Goal: Task Accomplishment & Management: Manage account settings

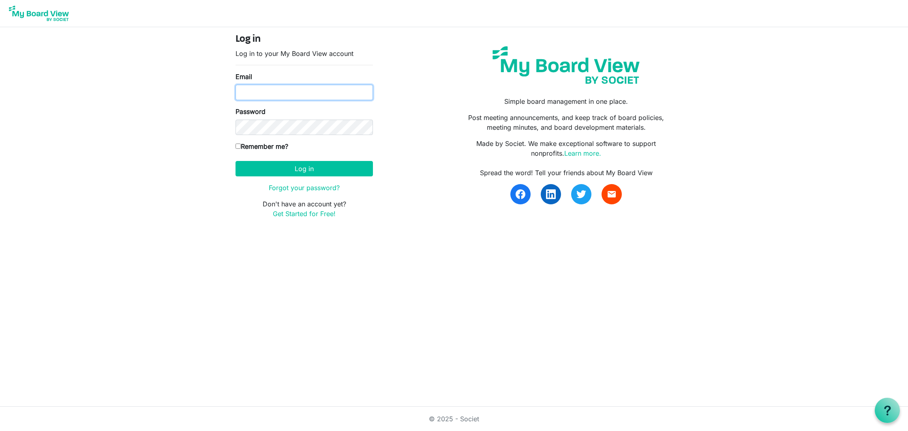
click at [278, 95] on input "Email" at bounding box center [304, 92] width 137 height 15
type input "shailee@southsound.church"
click at [303, 171] on button "Log in" at bounding box center [304, 168] width 137 height 15
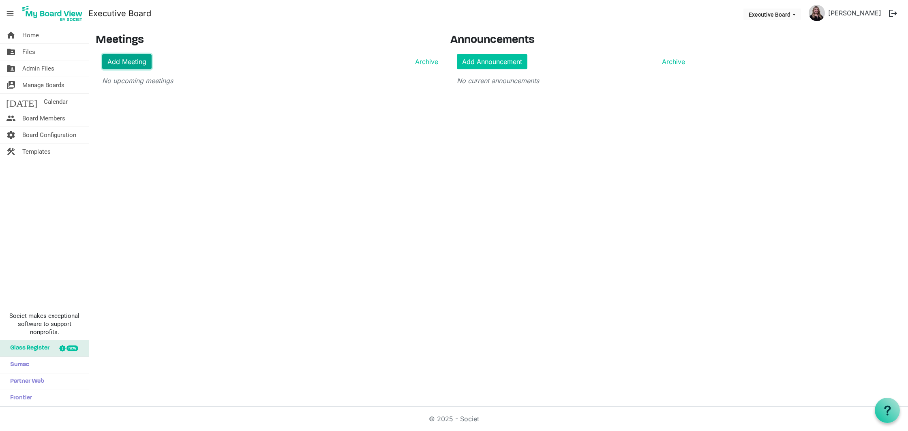
click at [117, 61] on link "Add Meeting" at bounding box center [126, 61] width 49 height 15
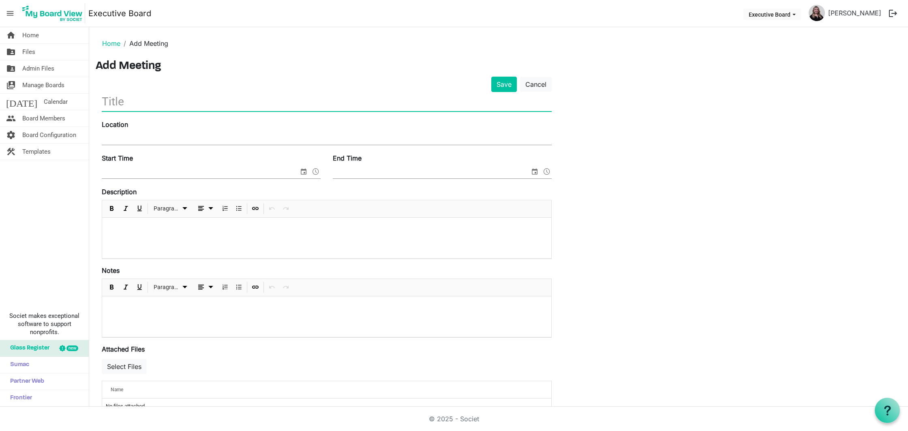
click at [173, 109] on input "text" at bounding box center [327, 101] width 450 height 19
type input "[DATE]"
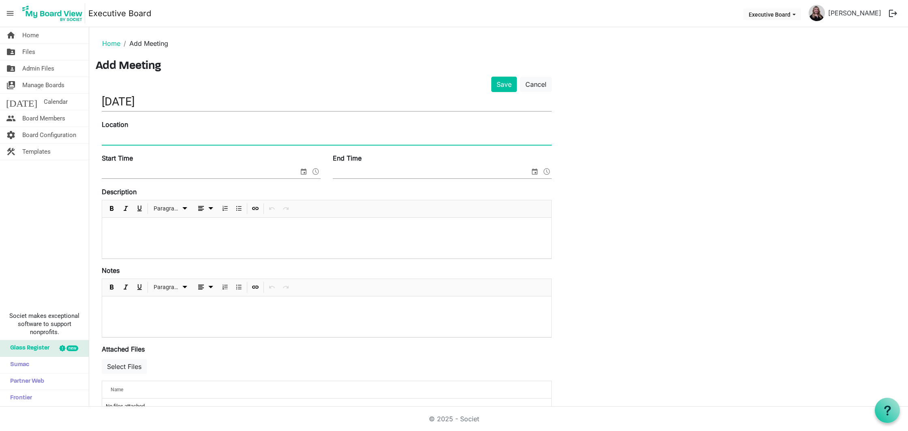
click at [328, 141] on input "Location" at bounding box center [327, 139] width 450 height 12
type input "SSC Office"
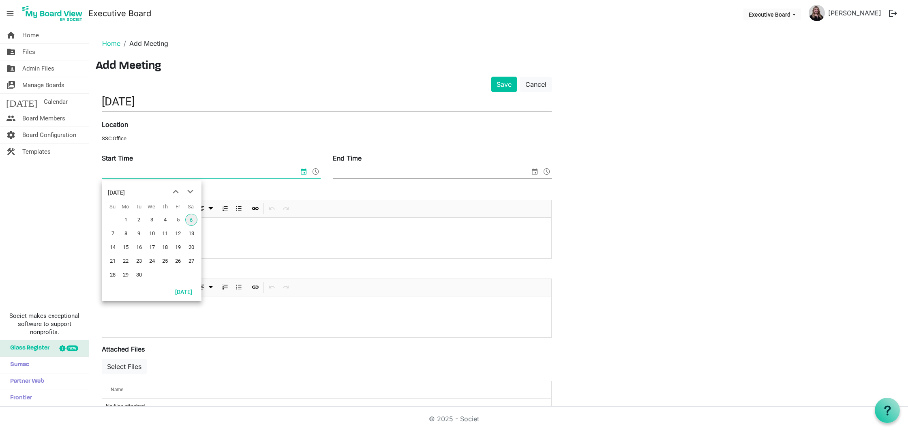
click at [187, 176] on input "Start Time" at bounding box center [200, 172] width 197 height 12
click at [139, 239] on td "9" at bounding box center [138, 234] width 13 height 14
drag, startPoint x: 137, startPoint y: 173, endPoint x: 130, endPoint y: 173, distance: 7.3
click at [130, 173] on input "9/9/2025 12:00 AM" at bounding box center [195, 172] width 186 height 12
drag, startPoint x: 159, startPoint y: 173, endPoint x: 126, endPoint y: 174, distance: 33.2
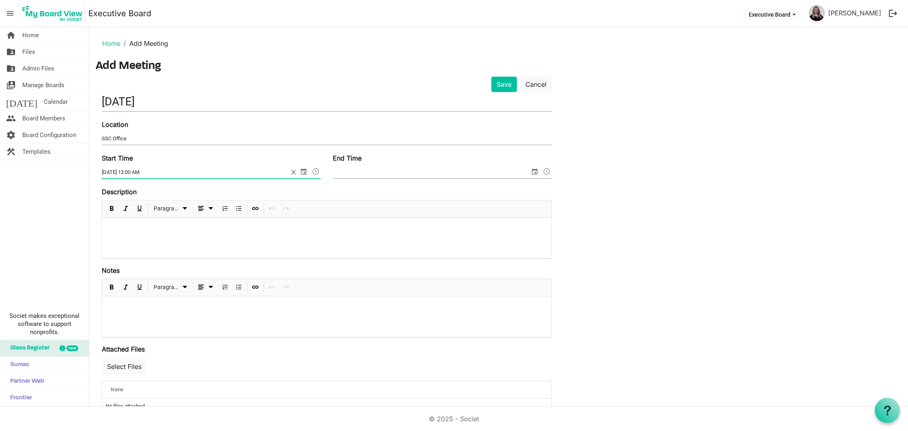
click at [126, 174] on input "9/9/2025 12:00 AM" at bounding box center [195, 172] width 186 height 12
type input "9/9/2025 6:00 PM"
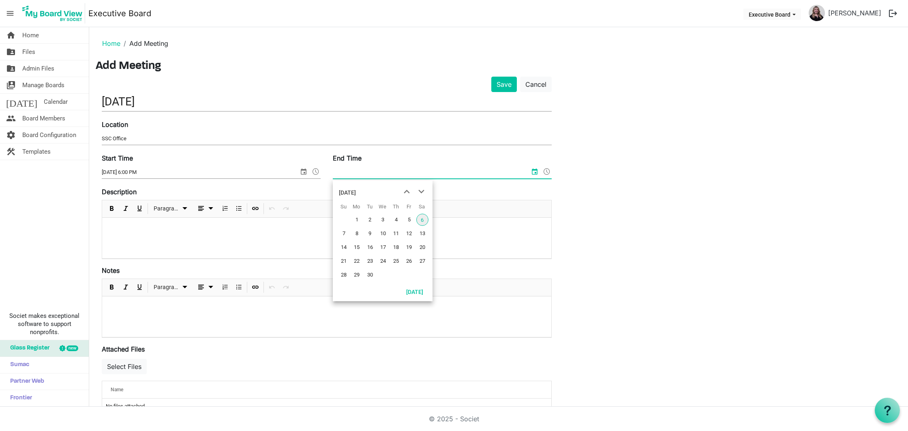
click at [347, 177] on input "End Time" at bounding box center [431, 172] width 197 height 12
click at [370, 233] on span "9" at bounding box center [370, 233] width 12 height 12
type input "9/9/2025 8:30 PM"
click at [425, 192] on div "Description Paragraph" at bounding box center [327, 223] width 450 height 72
click at [361, 232] on p at bounding box center [327, 228] width 436 height 9
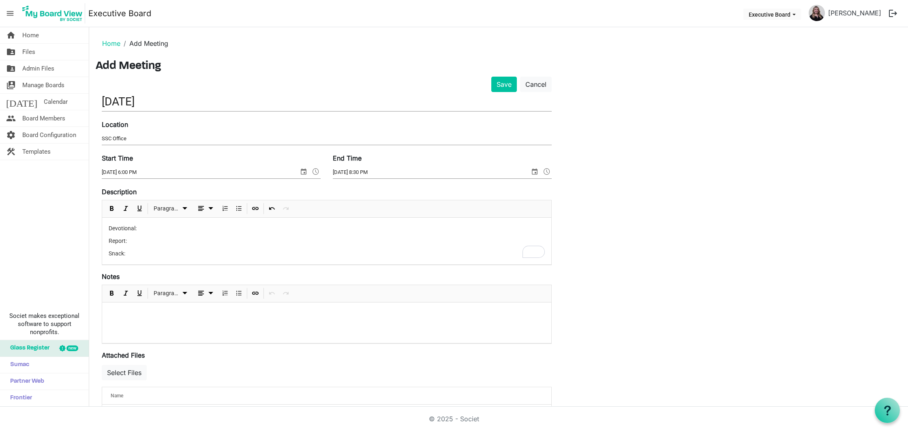
click at [161, 231] on p "Devotional:" at bounding box center [327, 228] width 436 height 9
click at [151, 241] on p "Report:" at bounding box center [327, 241] width 436 height 9
click at [137, 258] on div "Devotional: Mary Report: Missions - Mark/Tony Snack:" at bounding box center [326, 241] width 449 height 47
click at [152, 317] on p "To enrich screen reader interactions, please activate Accessibility in Grammarl…" at bounding box center [327, 313] width 436 height 9
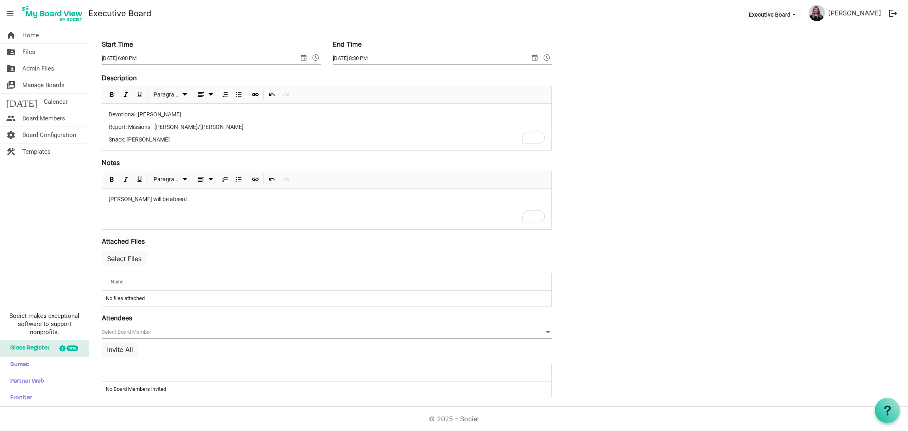
scroll to position [118, 0]
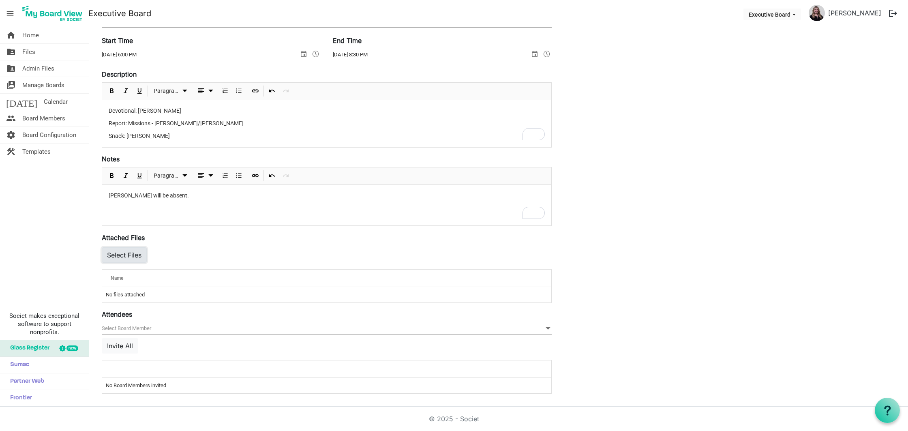
click at [126, 252] on button "Select Files" at bounding box center [124, 254] width 45 height 15
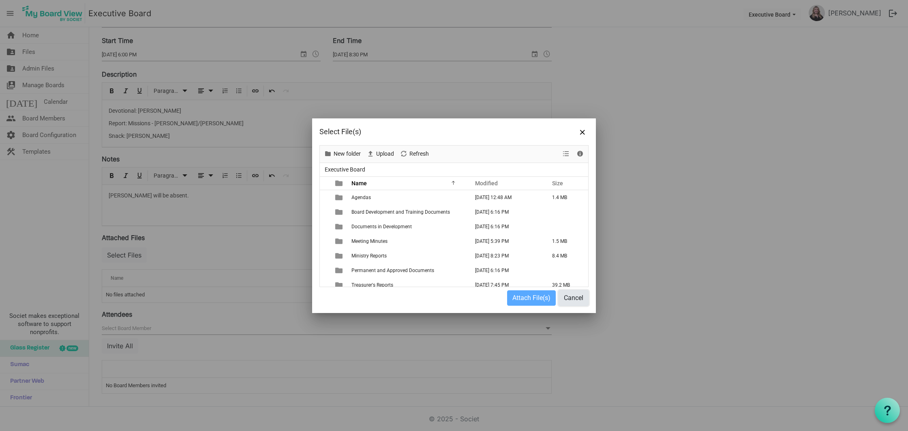
click at [571, 298] on button "Cancel" at bounding box center [574, 297] width 30 height 15
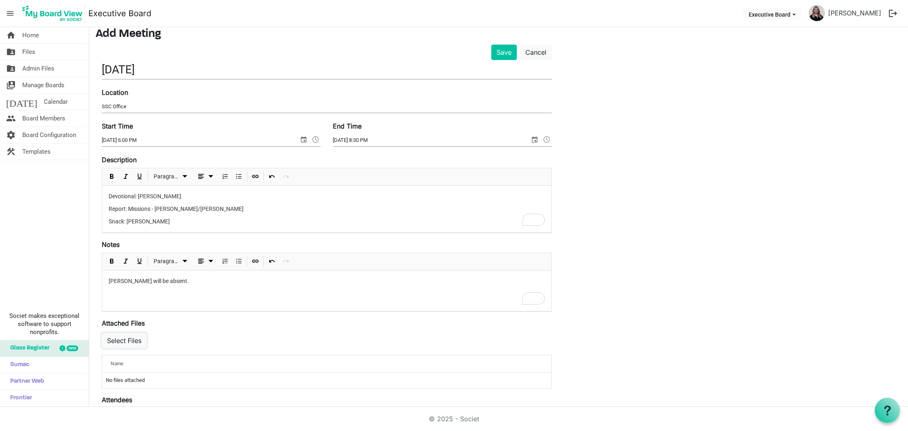
scroll to position [0, 0]
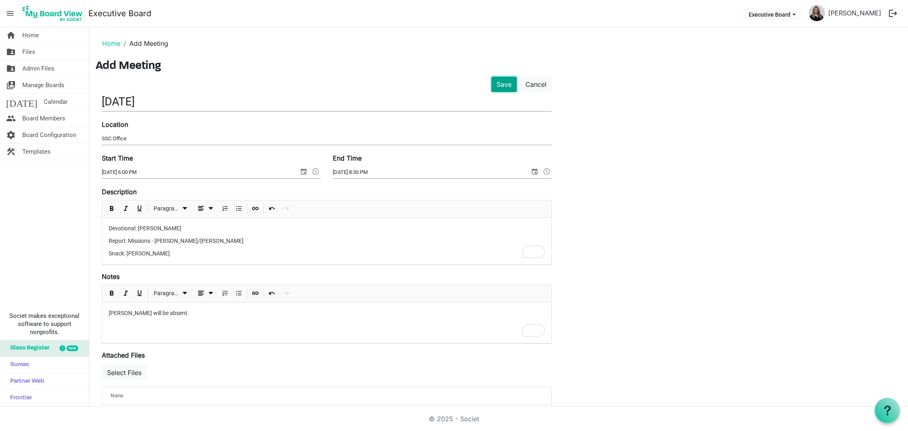
click at [500, 79] on button "Save" at bounding box center [504, 84] width 26 height 15
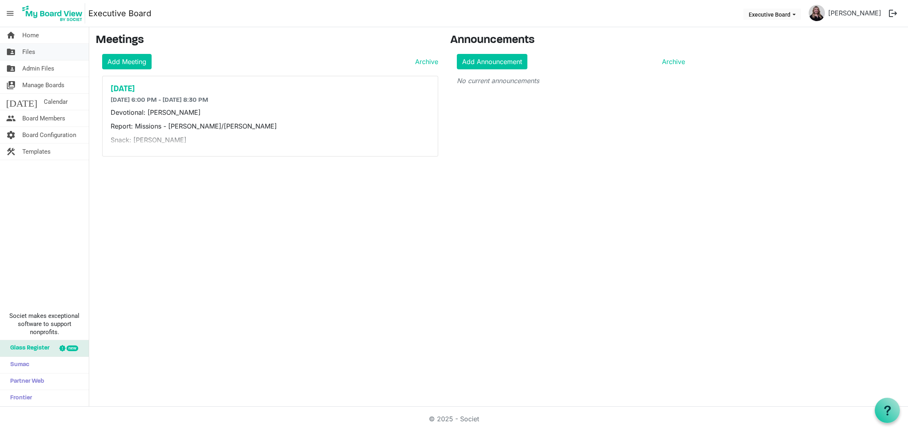
click at [36, 52] on link "folder_shared Files" at bounding box center [44, 52] width 89 height 16
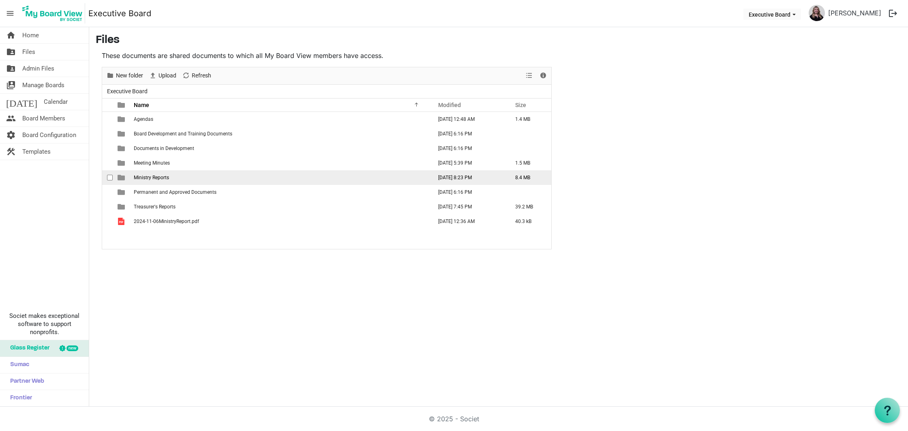
click at [146, 175] on span "Ministry Reports" at bounding box center [151, 178] width 35 height 6
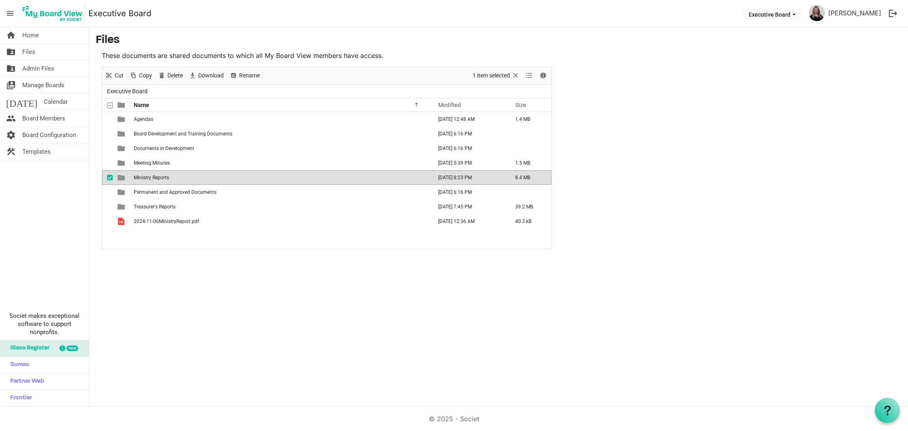
click at [146, 175] on span "Ministry Reports" at bounding box center [151, 178] width 35 height 6
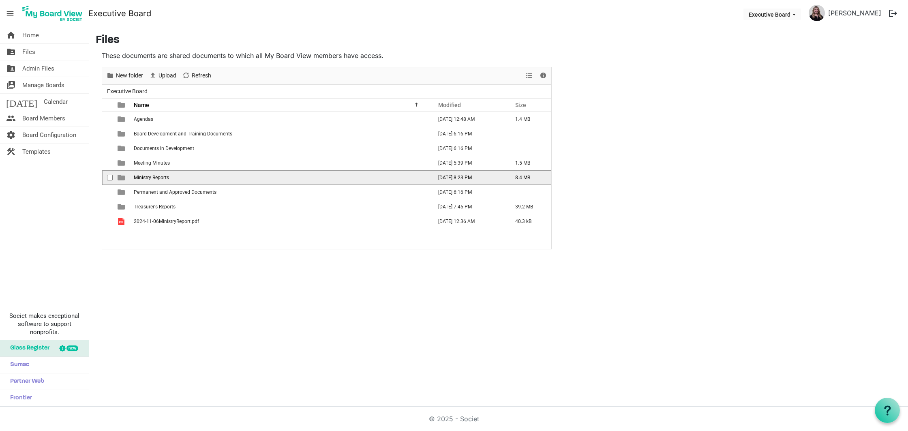
click at [146, 175] on span "Ministry Reports" at bounding box center [151, 178] width 35 height 6
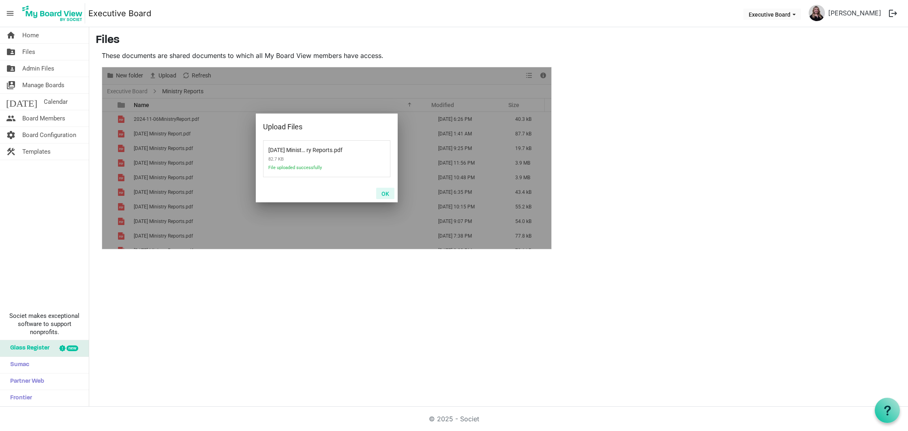
click at [391, 188] on button "OK" at bounding box center [385, 193] width 18 height 11
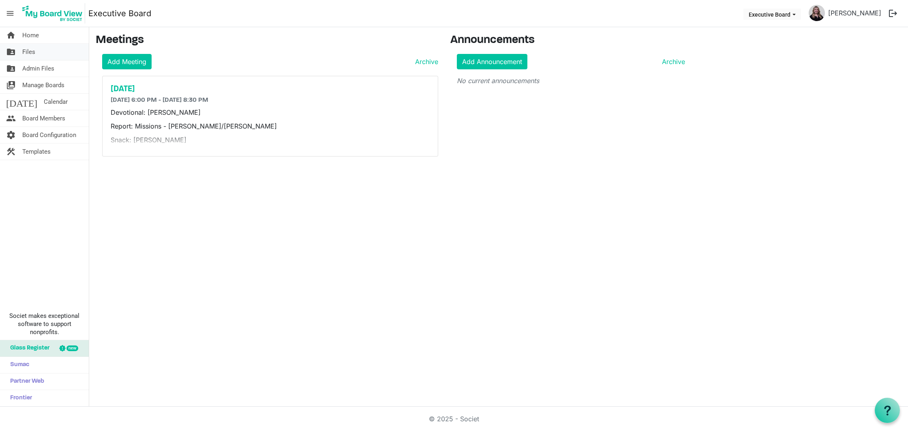
click at [36, 48] on link "folder_shared Files" at bounding box center [44, 52] width 89 height 16
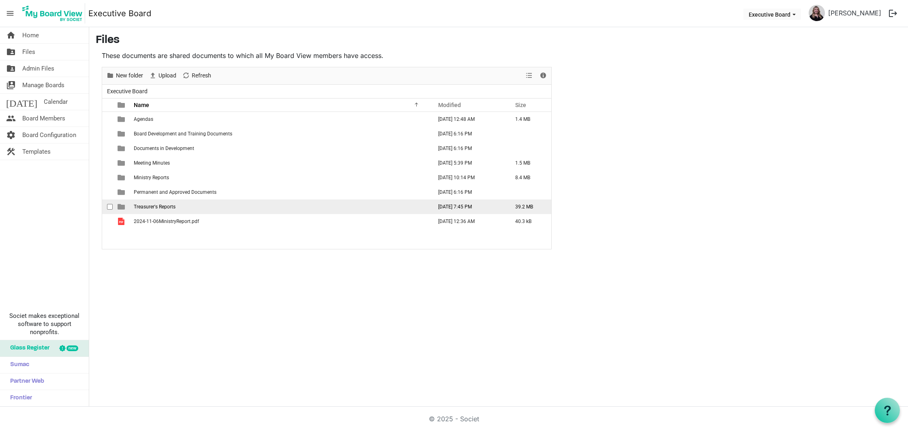
click at [152, 206] on span "Treasurer's Reports" at bounding box center [155, 207] width 42 height 6
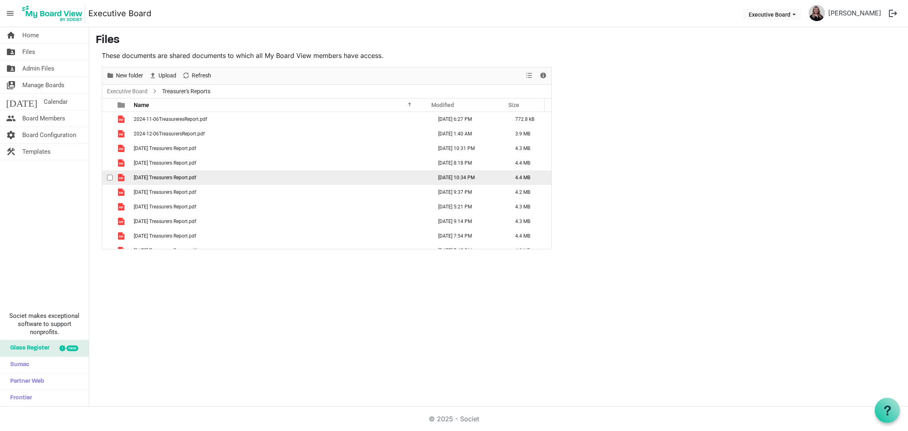
scroll to position [9, 0]
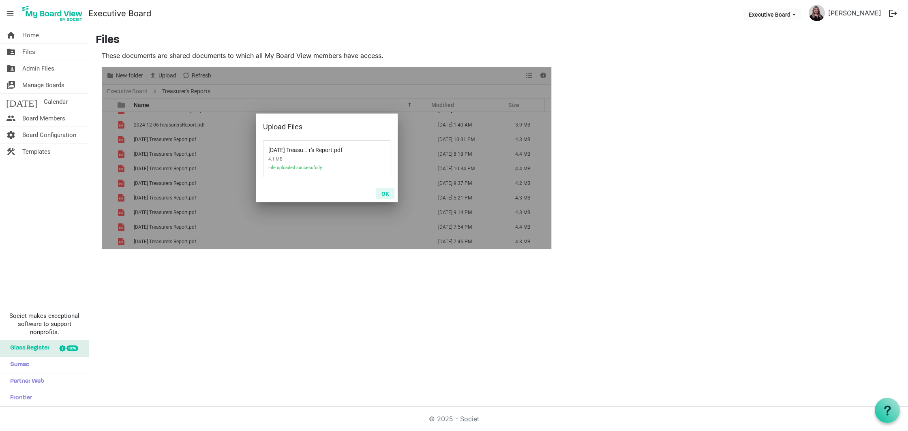
click at [385, 197] on button "OK" at bounding box center [385, 193] width 18 height 11
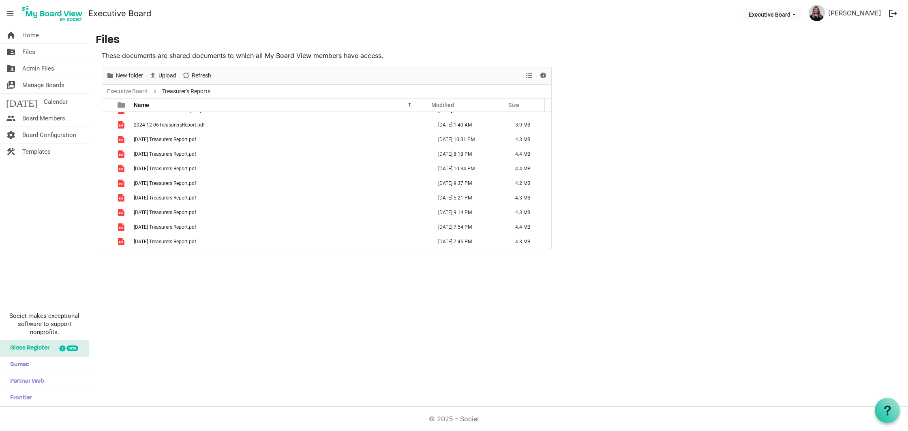
click at [423, 350] on div "home Home folder_shared Files folder_shared Admin Files switch_account Manage B…" at bounding box center [454, 216] width 908 height 379
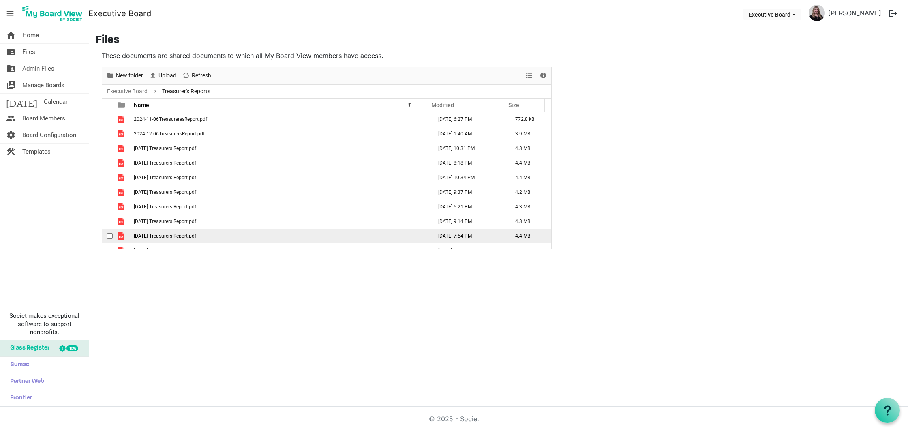
scroll to position [24, 0]
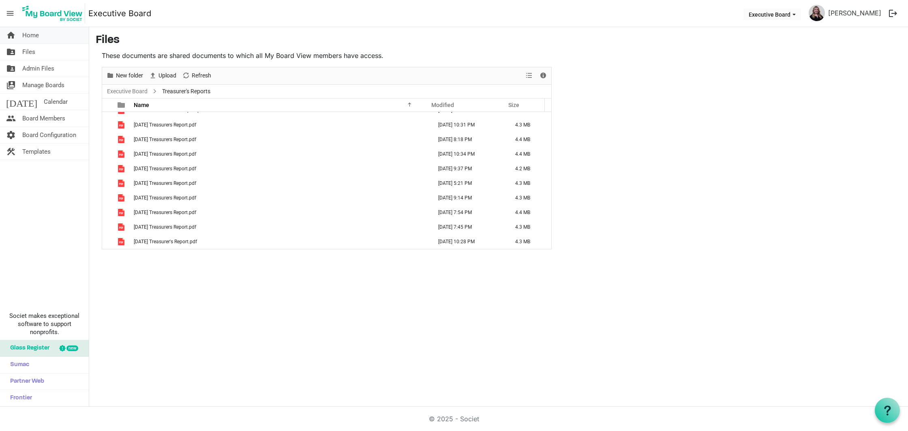
click at [32, 38] on span "Home" at bounding box center [30, 35] width 17 height 16
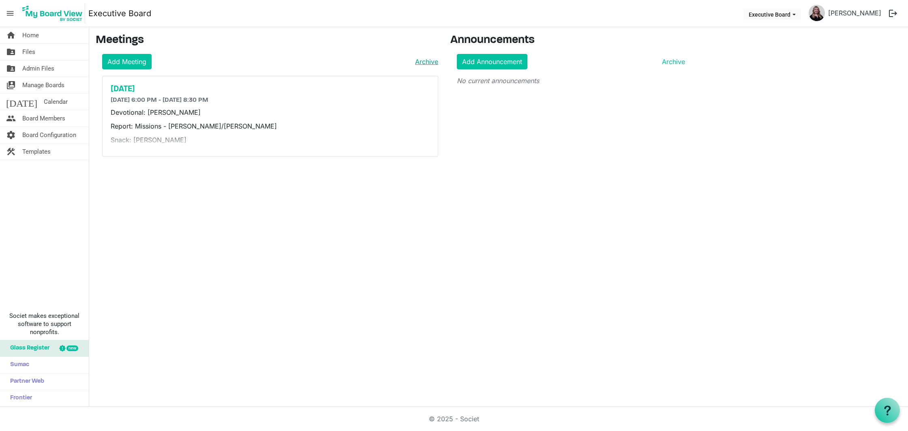
click at [426, 60] on link "Archive" at bounding box center [425, 62] width 26 height 10
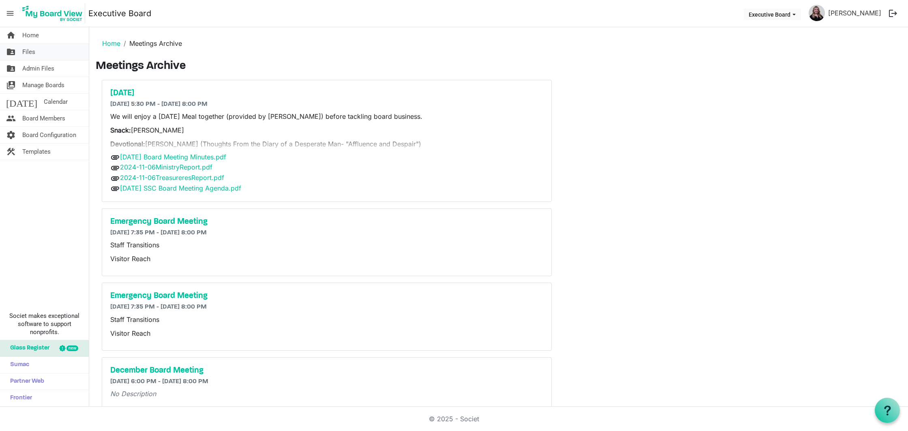
click at [49, 49] on link "folder_shared Files" at bounding box center [44, 52] width 89 height 16
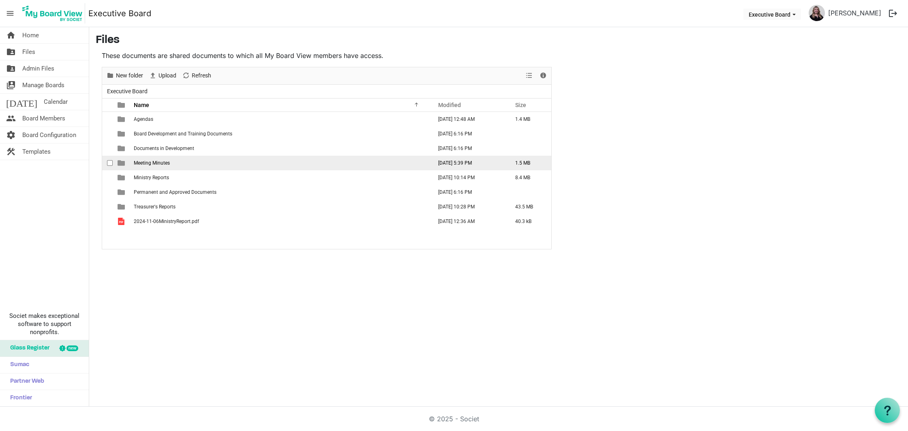
click at [165, 163] on span "Meeting Minutes" at bounding box center [152, 163] width 36 height 6
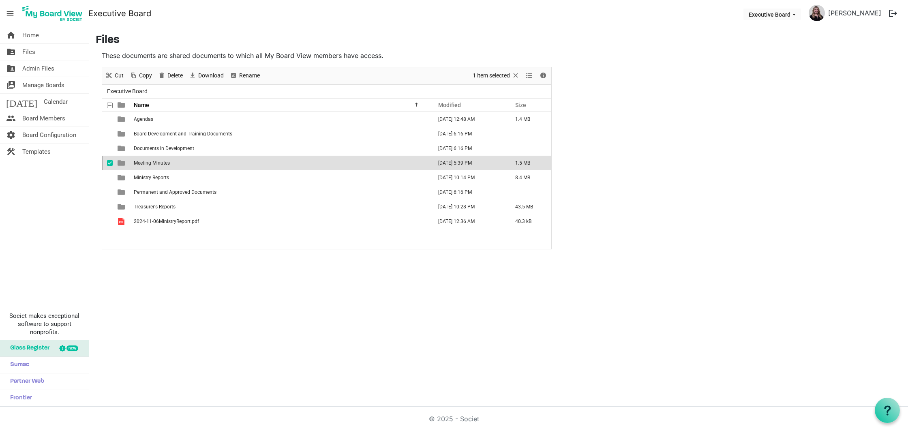
click at [165, 163] on span "Meeting Minutes" at bounding box center [152, 163] width 36 height 6
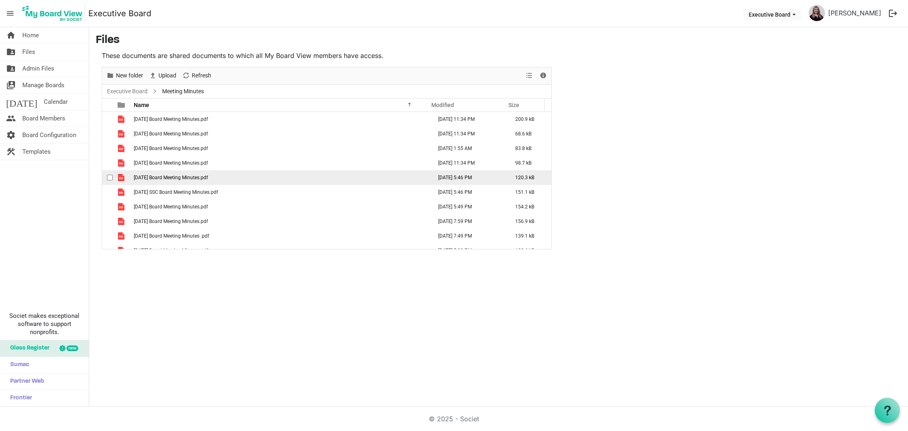
scroll to position [9, 0]
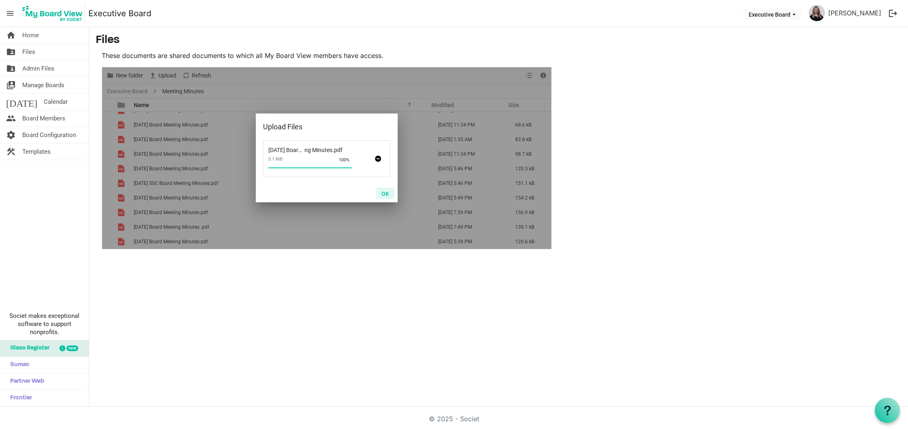
click at [388, 195] on button "OK" at bounding box center [385, 193] width 18 height 11
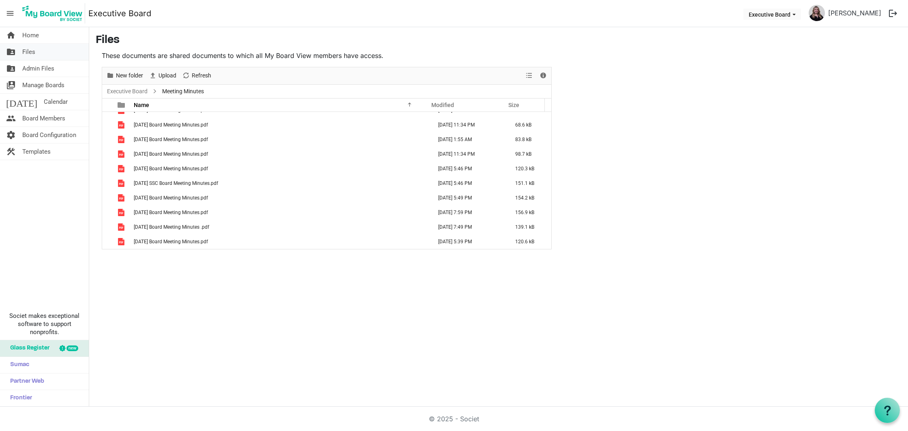
click at [30, 52] on span "Files" at bounding box center [28, 52] width 13 height 16
click at [30, 35] on span "Home" at bounding box center [30, 35] width 17 height 16
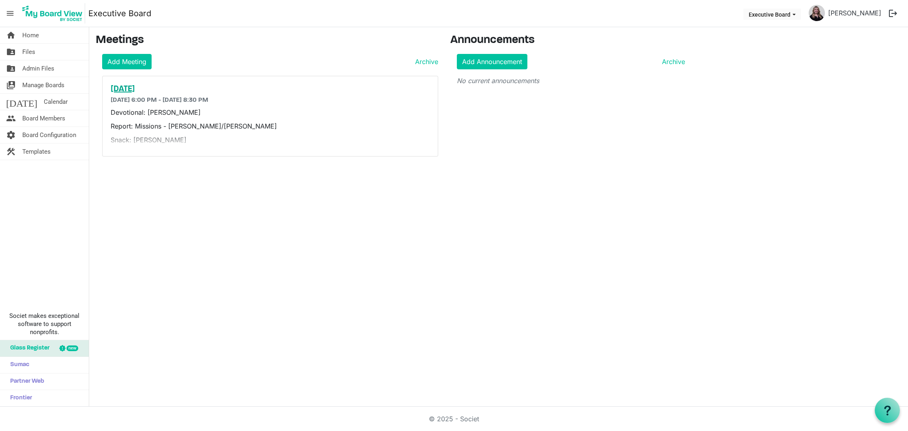
click at [143, 90] on h5 "[DATE]" at bounding box center [270, 89] width 319 height 10
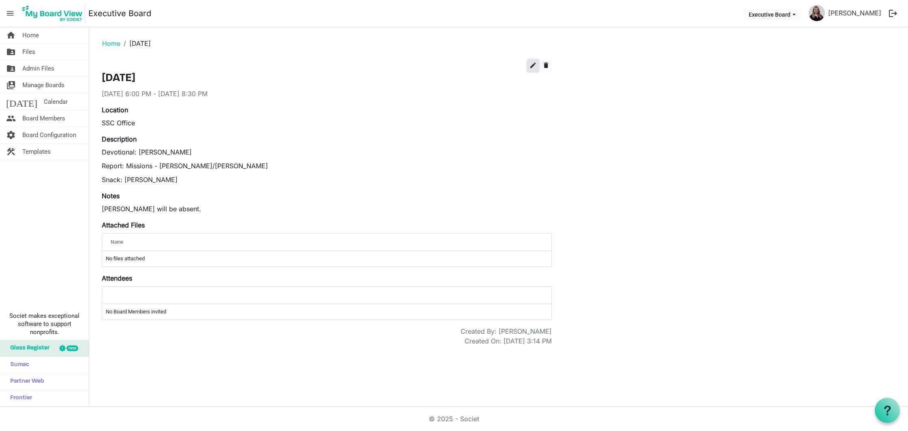
click at [535, 64] on span "edit" at bounding box center [532, 65] width 7 height 7
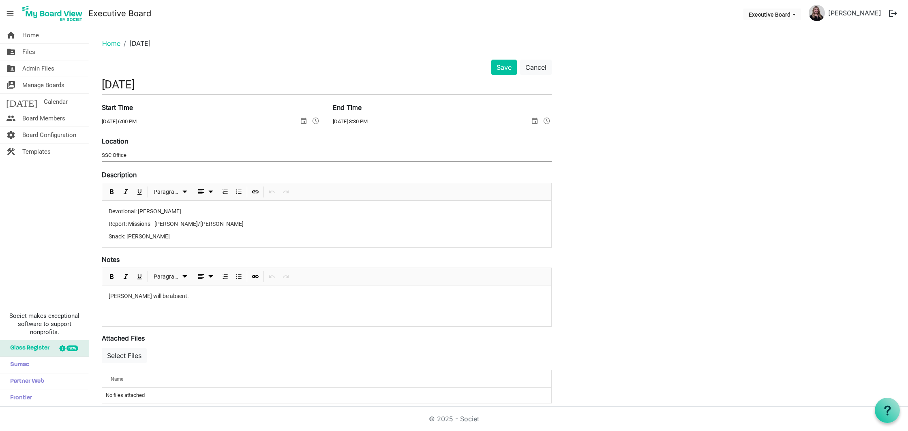
click at [108, 234] on div "Devotional: Mary Report: Missions - Mark/Tony Snack: Rick" at bounding box center [326, 224] width 449 height 47
click at [109, 224] on p "Report: Missions - Mark/Tony Snack: Rick" at bounding box center [327, 228] width 436 height 17
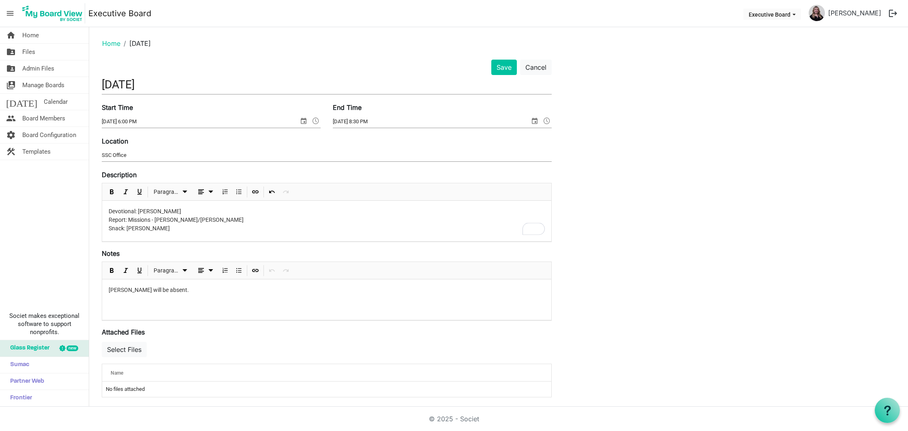
click at [146, 234] on div "Devotional: Mary Report: Missions - Mark/Tony Snack: Rick" at bounding box center [326, 221] width 449 height 41
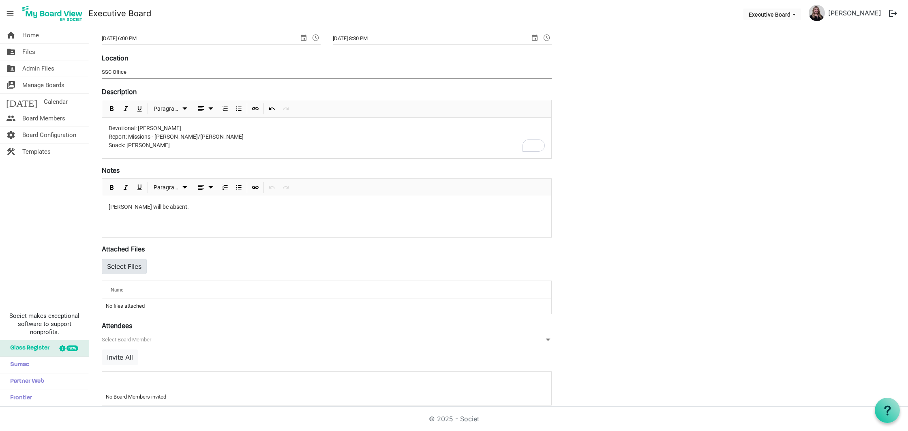
scroll to position [77, 0]
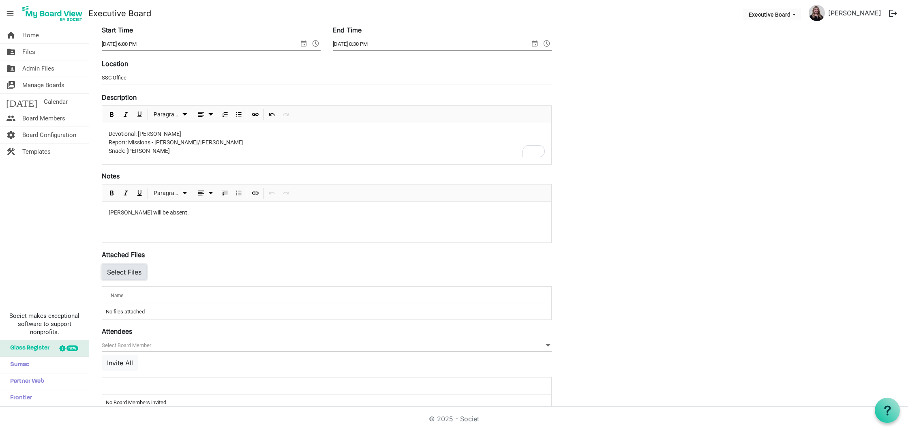
click at [133, 278] on button "Select Files" at bounding box center [124, 271] width 45 height 15
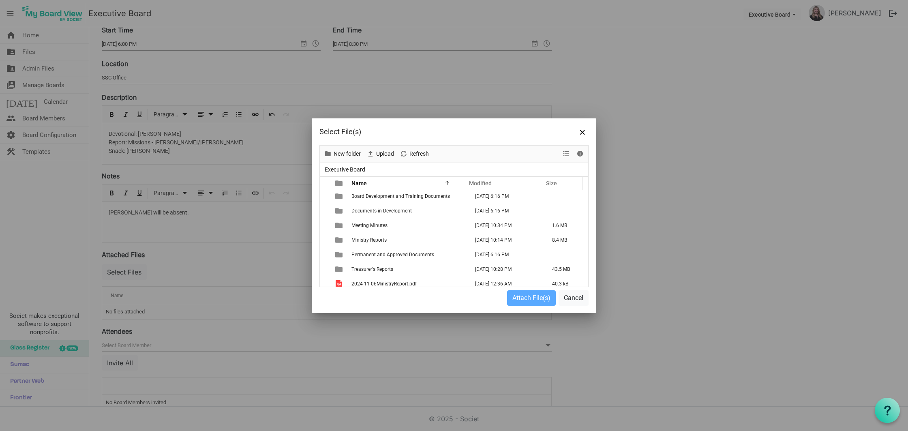
scroll to position [20, 0]
click at [366, 219] on span "Meeting Minutes" at bounding box center [369, 221] width 36 height 6
click at [366, 219] on div at bounding box center [454, 216] width 268 height 141
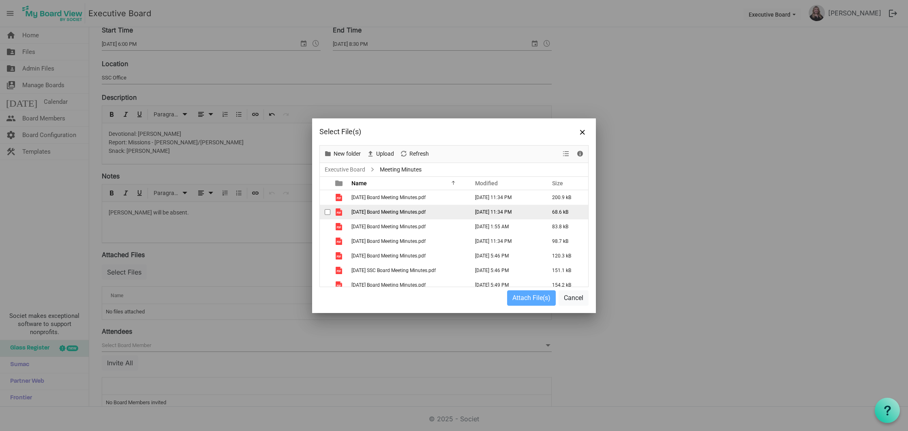
scroll to position [64, 0]
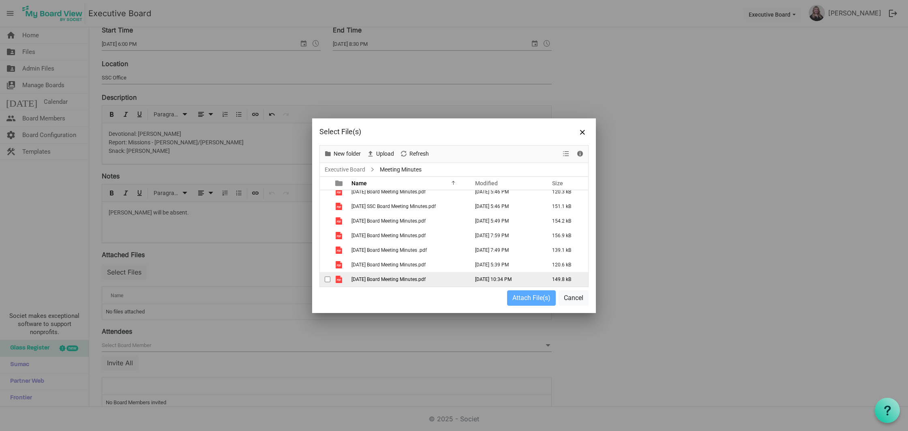
click at [395, 278] on span "[DATE] Board Meeting Minutes.pdf" at bounding box center [388, 279] width 74 height 6
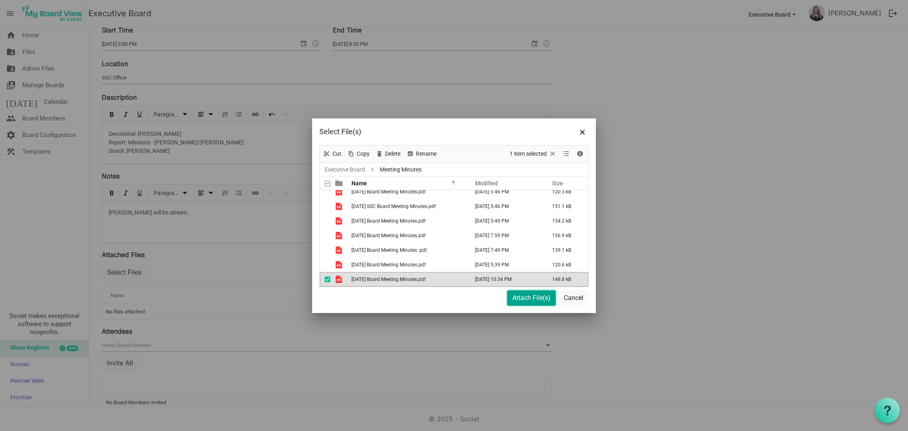
click at [541, 294] on button "Attach File(s)" at bounding box center [531, 297] width 49 height 15
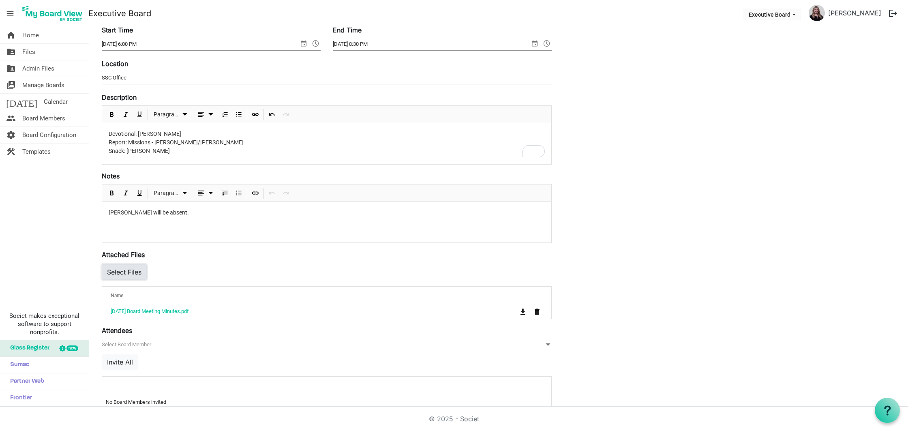
click at [130, 269] on button "Select Files" at bounding box center [124, 271] width 45 height 15
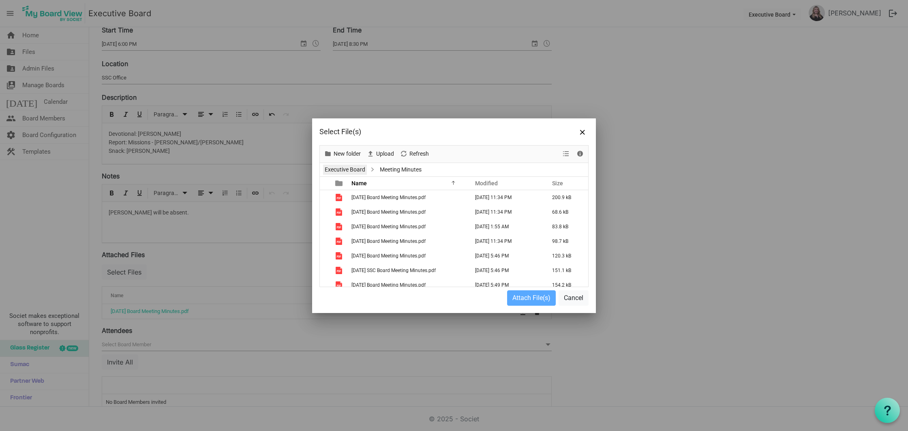
click at [342, 169] on link "Executive Board" at bounding box center [345, 170] width 44 height 10
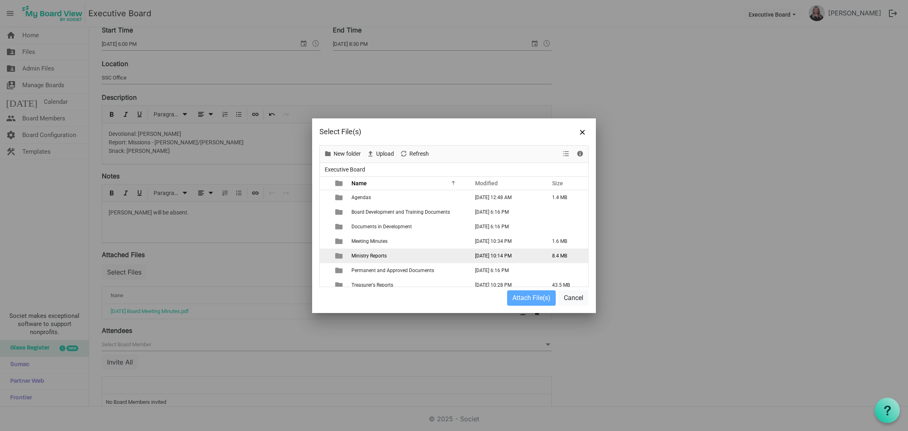
click at [377, 255] on span "Ministry Reports" at bounding box center [368, 256] width 35 height 6
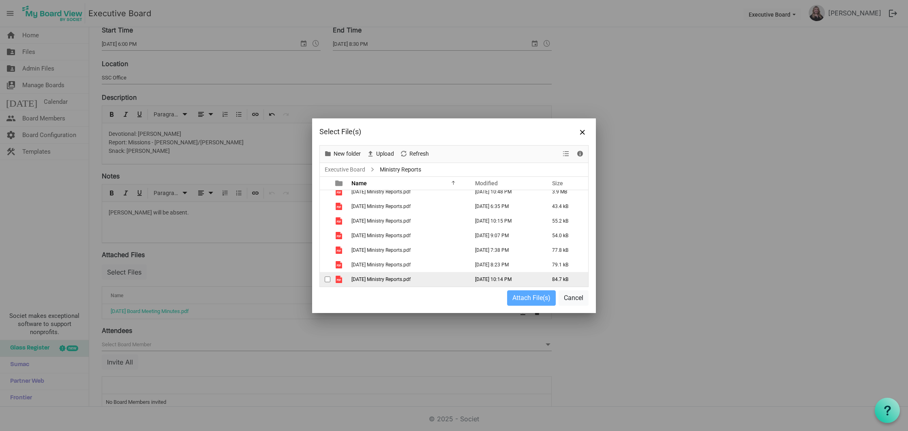
click at [390, 280] on span "[DATE] Ministry Reports.pdf" at bounding box center [380, 279] width 59 height 6
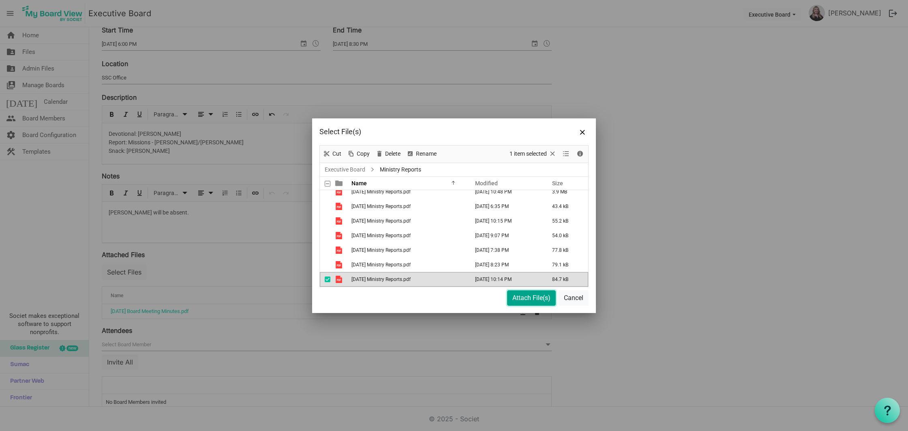
click at [519, 297] on button "Attach File(s)" at bounding box center [531, 297] width 49 height 15
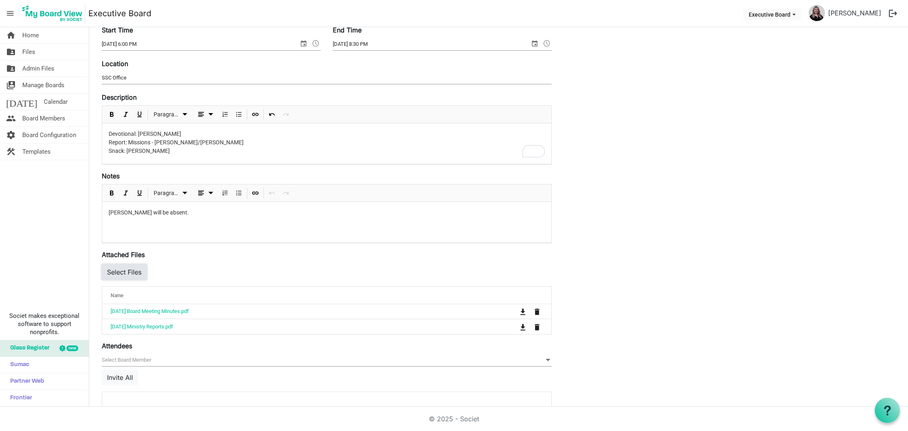
click at [130, 279] on button "Select Files" at bounding box center [124, 271] width 45 height 15
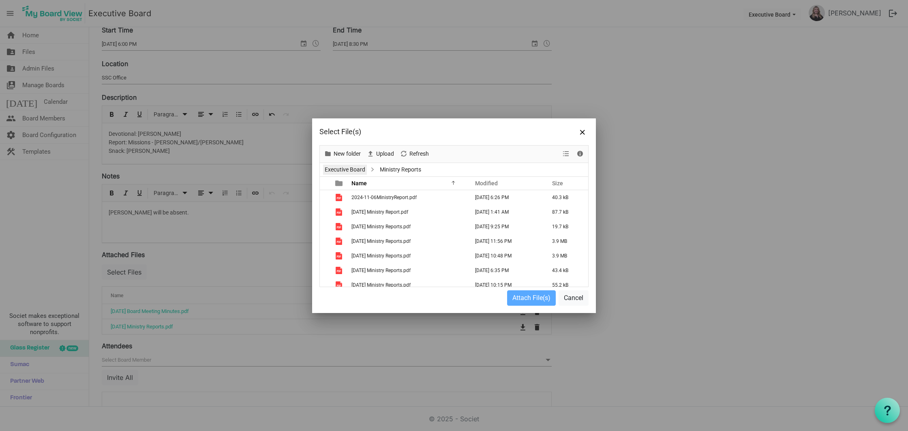
click at [347, 168] on link "Executive Board" at bounding box center [345, 170] width 44 height 10
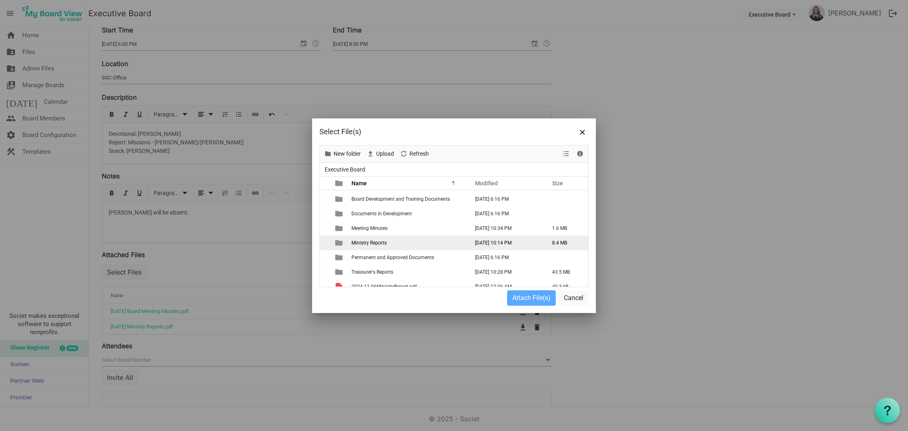
scroll to position [20, 0]
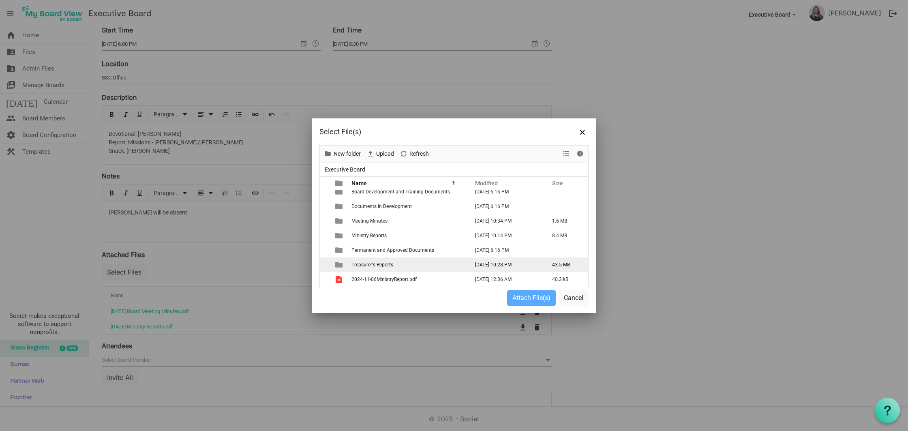
click at [388, 264] on span "Treasurer's Reports" at bounding box center [372, 265] width 42 height 6
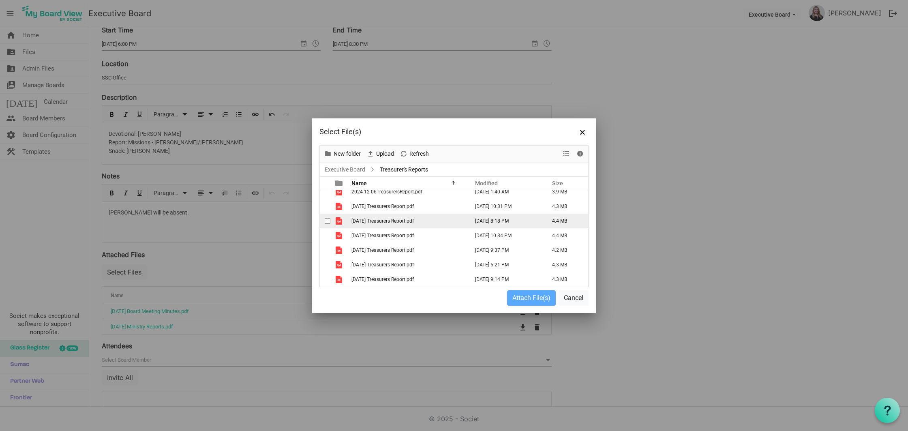
scroll to position [64, 0]
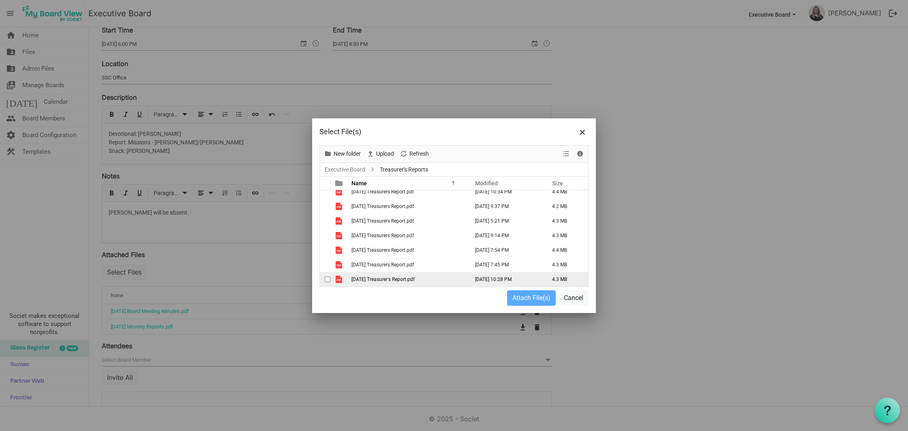
click at [392, 282] on td "[DATE] Treasurer's Report.pdf" at bounding box center [408, 279] width 118 height 15
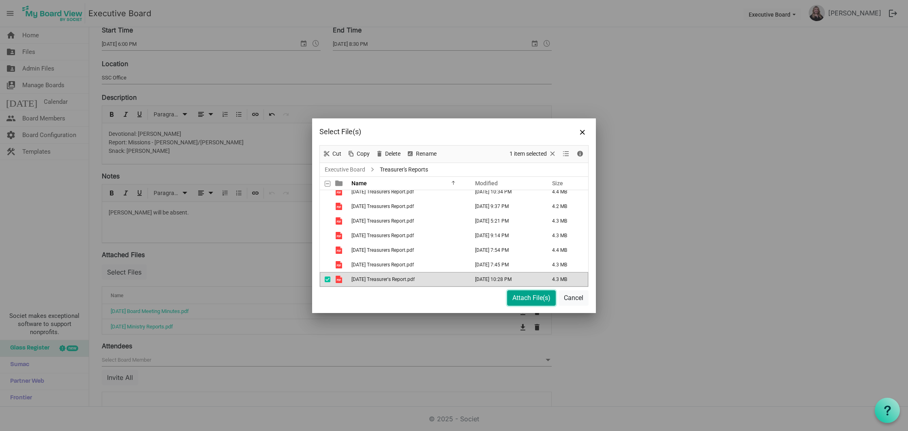
click at [538, 300] on button "Attach File(s)" at bounding box center [531, 297] width 49 height 15
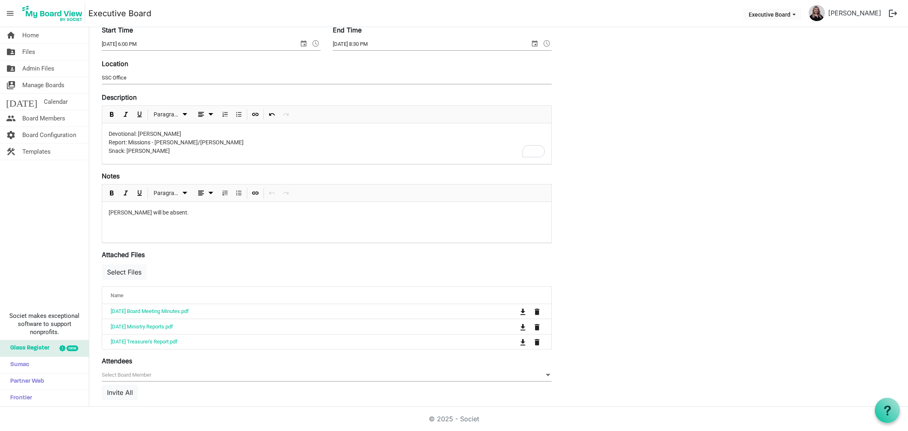
click at [592, 253] on div "Save Cancel 2025-09-09 Start Time 9/9/2025 6:00 PM End Time 9/9/2025 8:30 PM Lo…" at bounding box center [499, 224] width 806 height 484
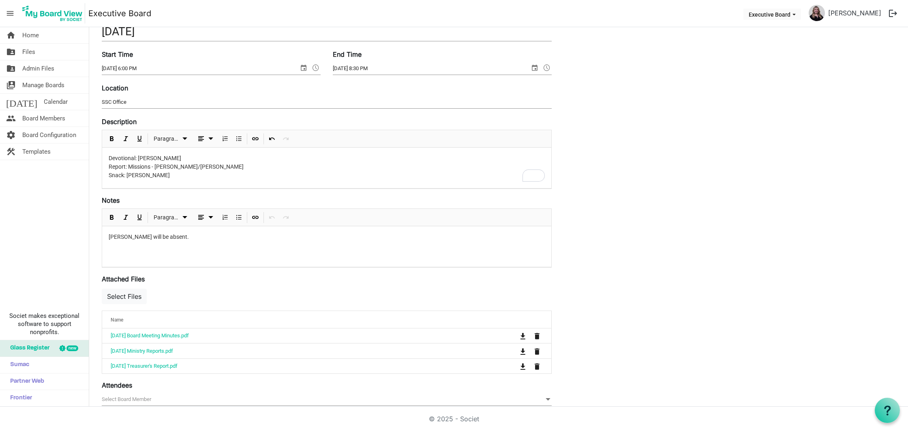
scroll to position [0, 0]
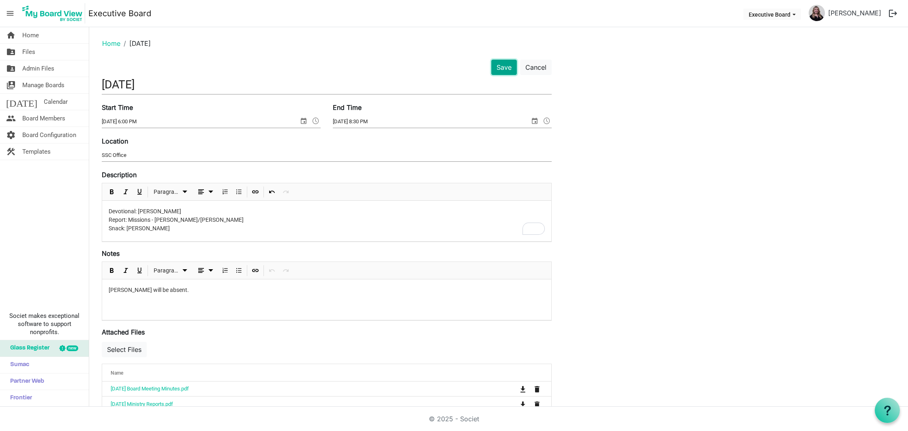
click at [501, 69] on button "Save" at bounding box center [504, 67] width 26 height 15
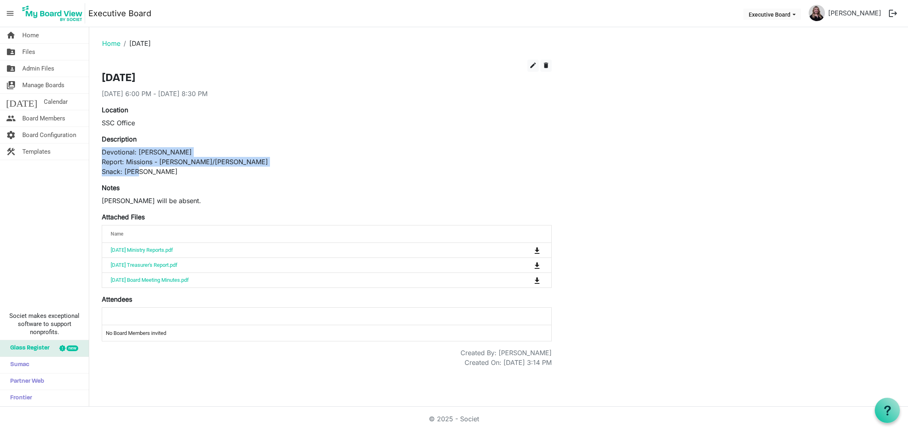
drag, startPoint x: 152, startPoint y: 176, endPoint x: 97, endPoint y: 153, distance: 59.4
click at [97, 152] on div "edit delete 2025-09-09 9/9/2025 6:00 PM - 9/9/2025 8:30 PM Location SSC Office …" at bounding box center [327, 214] width 462 height 308
copy p "Devotional: Mary Report: Missions - Mark/Tony Snack: Rick"
click at [564, 153] on div "edit delete 2025-09-09 9/9/2025 6:00 PM - 9/9/2025 8:30 PM Location SSC Office …" at bounding box center [499, 214] width 806 height 308
click at [55, 14] on img at bounding box center [52, 13] width 65 height 20
